Goal: Find specific page/section

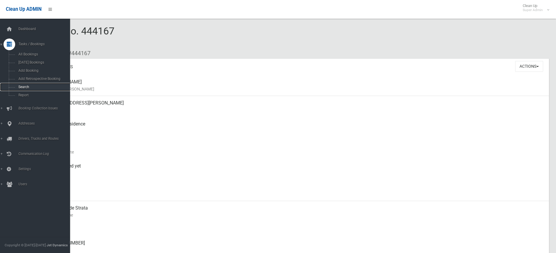
click at [25, 88] on span "Search" at bounding box center [43, 87] width 53 height 4
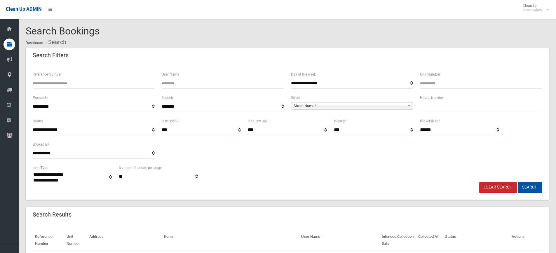
select select
click at [298, 108] on span "Street Name*" at bounding box center [349, 105] width 111 height 7
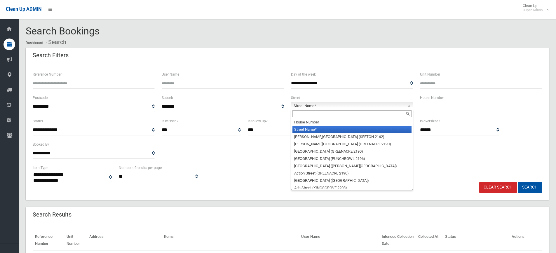
click at [299, 117] on input "text" at bounding box center [351, 113] width 119 height 7
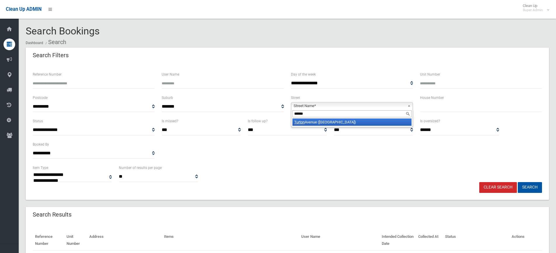
type input "******"
click at [306, 124] on li "Turton Avenue (CLEMTON PARK 2206)" at bounding box center [351, 121] width 119 height 7
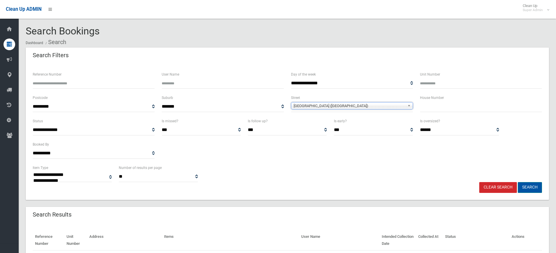
click at [526, 186] on button "Search" at bounding box center [530, 187] width 24 height 11
select select
